Goal: Task Accomplishment & Management: Complete application form

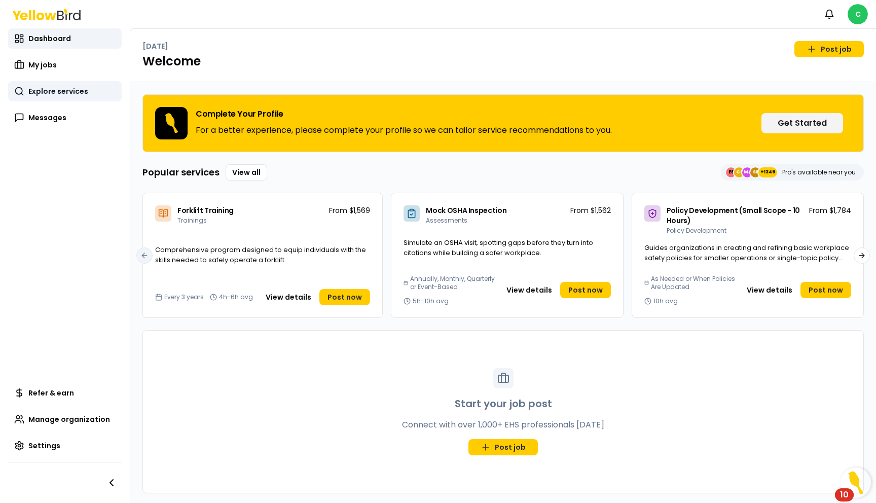
click at [64, 87] on span "Explore services" at bounding box center [58, 91] width 60 height 10
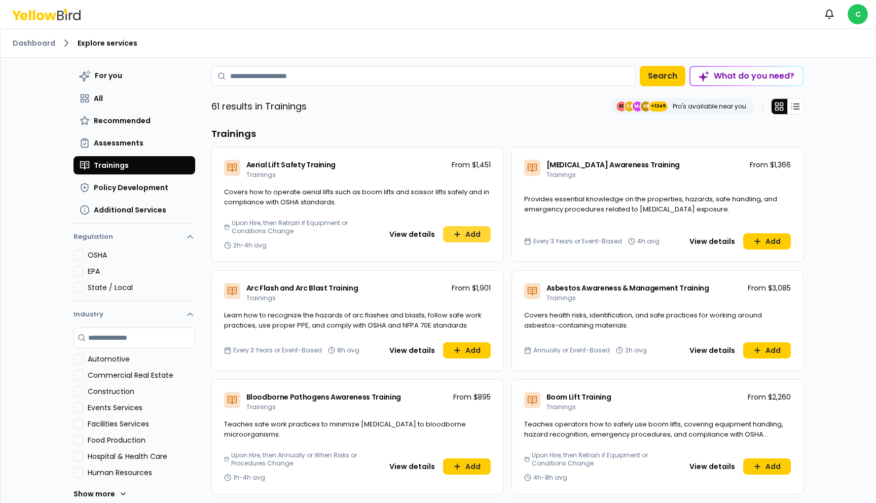
click at [479, 239] on button "Add" at bounding box center [467, 234] width 48 height 16
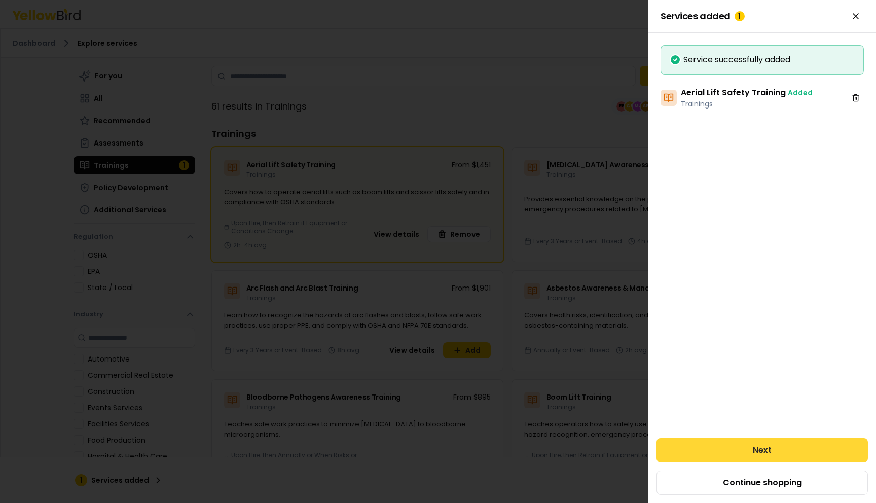
click at [708, 449] on button "Next" at bounding box center [761, 450] width 211 height 24
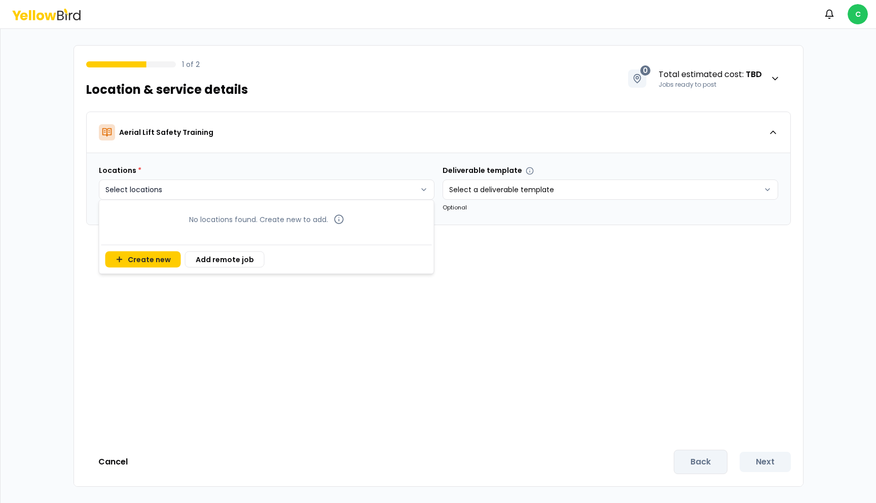
click at [414, 193] on html "Notifications C 1 of 2 Location & service details 0 Total estimated cost : TBD …" at bounding box center [438, 251] width 876 height 503
click at [105, 467] on html "Notifications C 1 of 2 Location & service details 0 Total estimated cost : TBD …" at bounding box center [438, 251] width 876 height 503
click at [111, 465] on button "Cancel" at bounding box center [113, 461] width 54 height 20
